Goal: Transaction & Acquisition: Purchase product/service

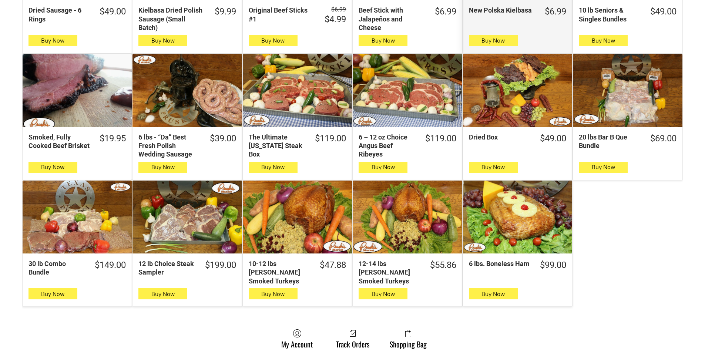
scroll to position [407, 0]
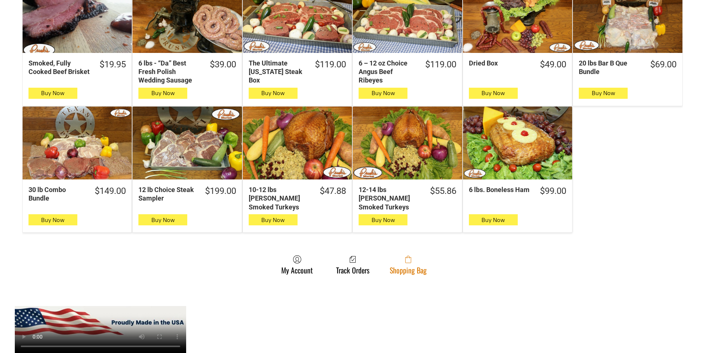
click at [394, 256] on span at bounding box center [408, 259] width 37 height 9
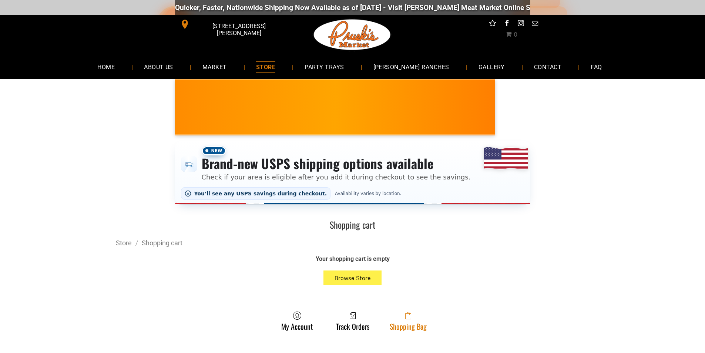
click at [425, 326] on link "Shopping Bag" at bounding box center [408, 321] width 44 height 20
click at [428, 325] on link "Shopping Bag" at bounding box center [408, 321] width 44 height 20
click at [393, 318] on span at bounding box center [408, 315] width 37 height 9
